Goal: Find contact information: Obtain details needed to contact an individual or organization

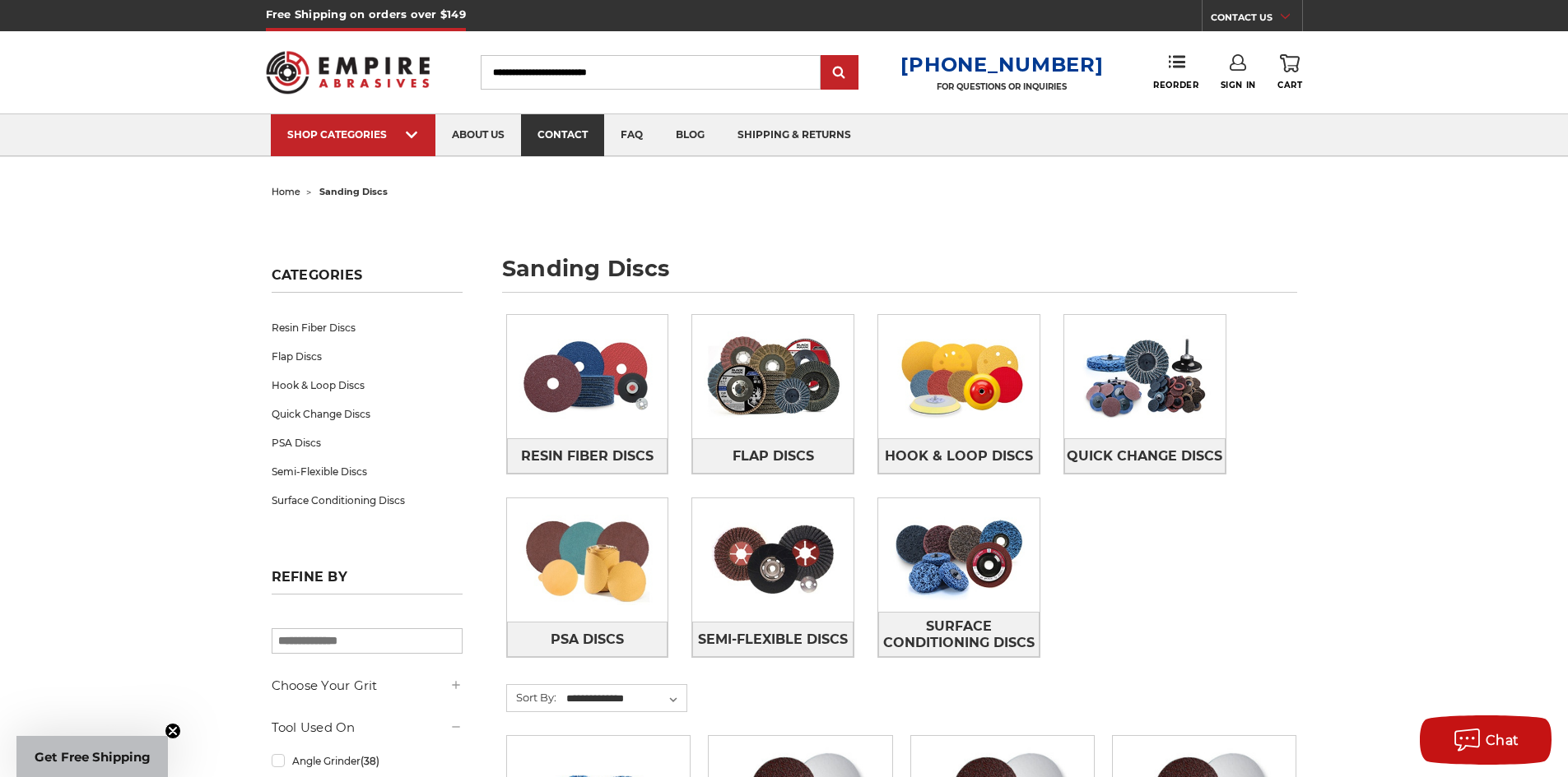
click at [558, 132] on link "contact" at bounding box center [563, 135] width 83 height 42
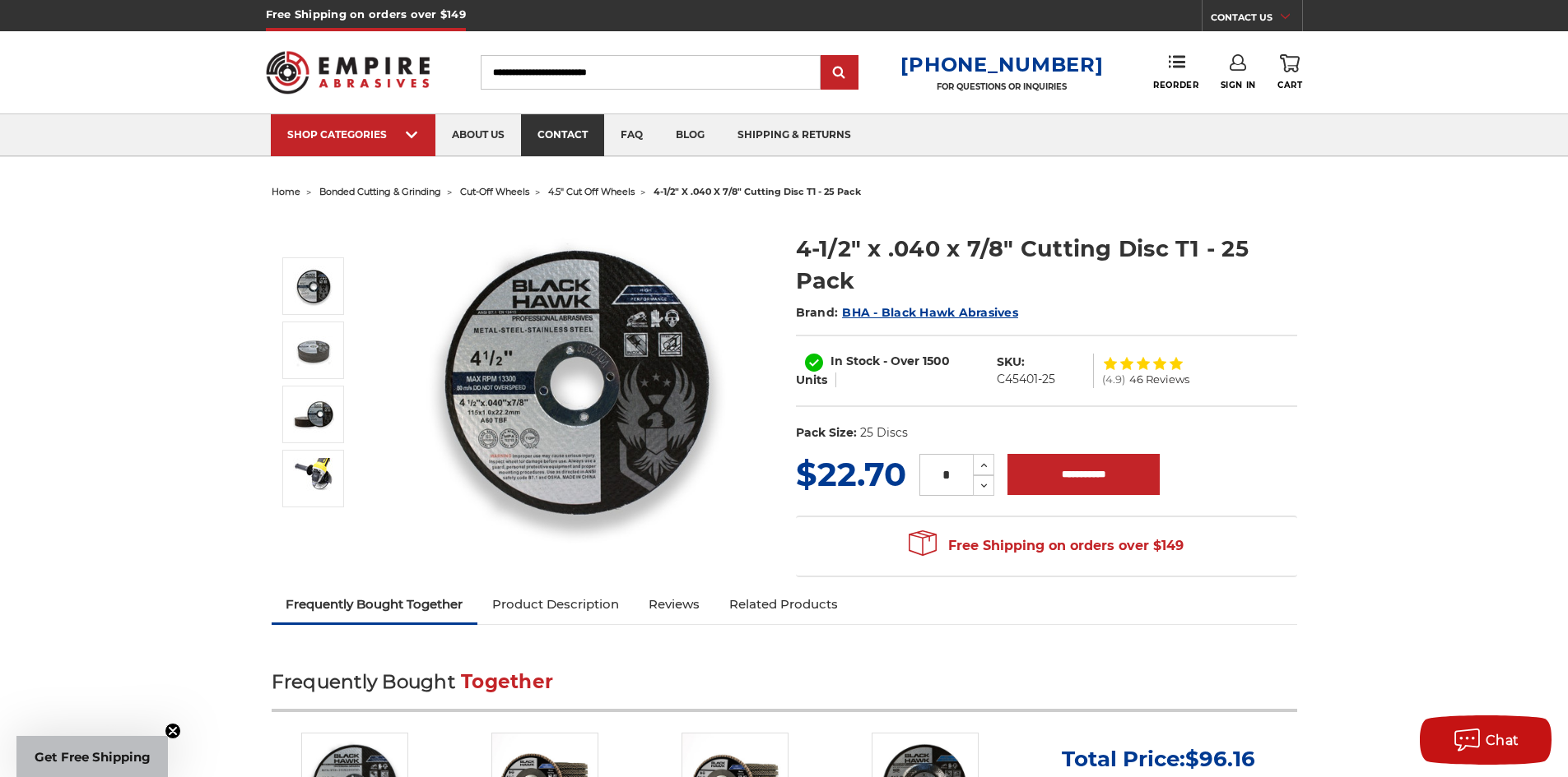
click at [573, 134] on link "contact" at bounding box center [563, 135] width 83 height 42
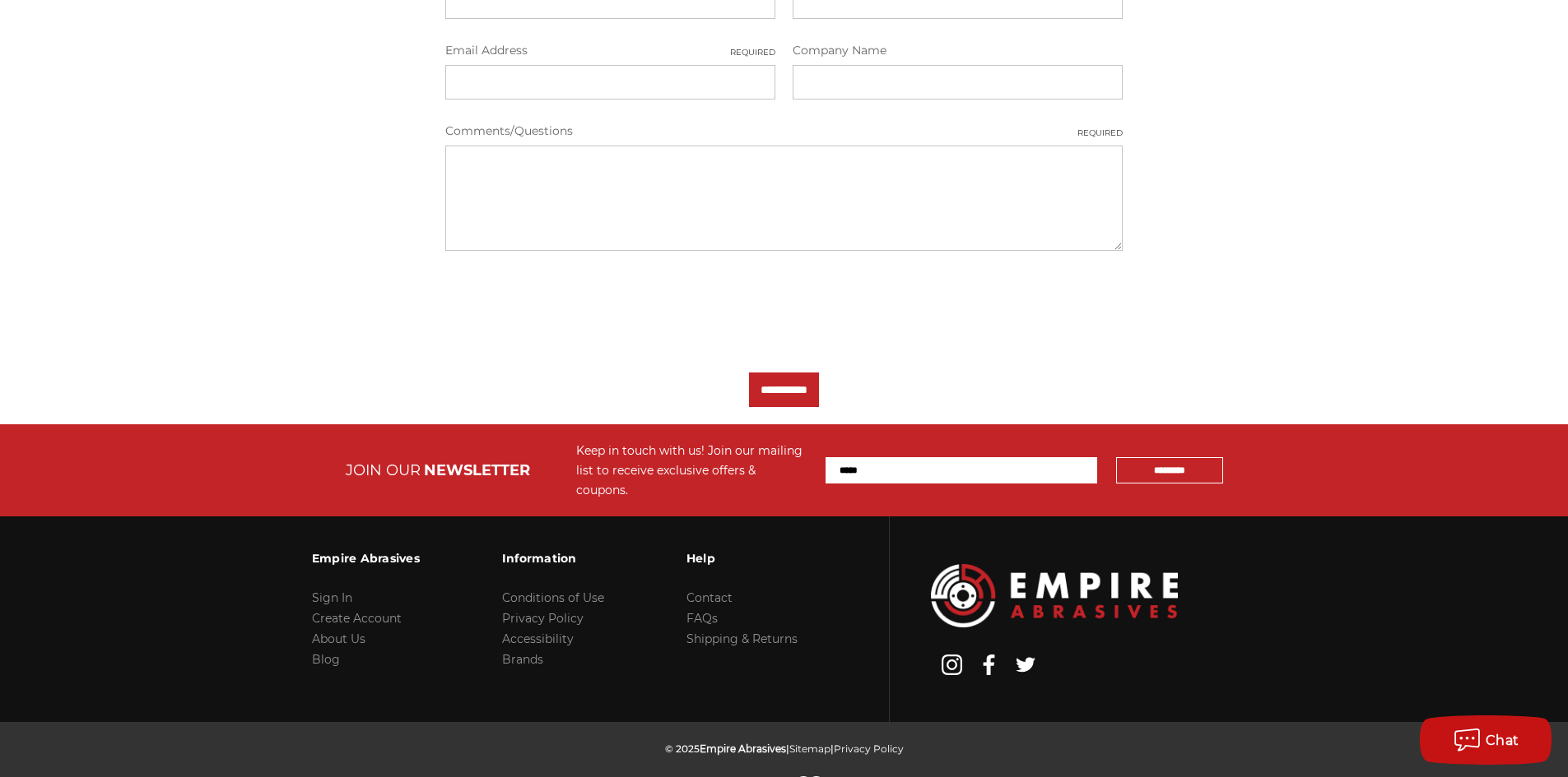
scroll to position [618, 0]
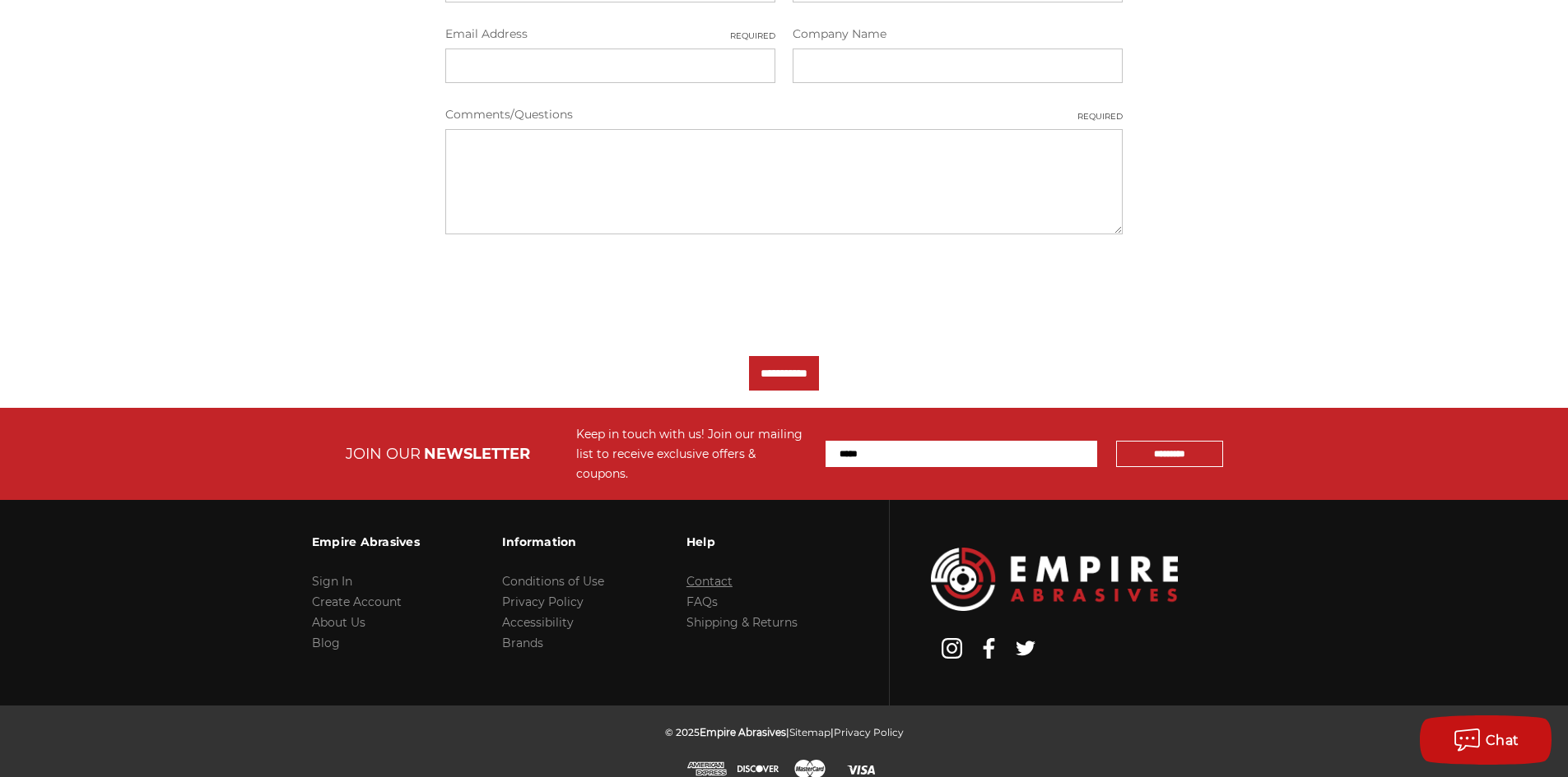
click at [711, 574] on link "Contact" at bounding box center [709, 581] width 46 height 15
